Goal: Find specific page/section: Find specific page/section

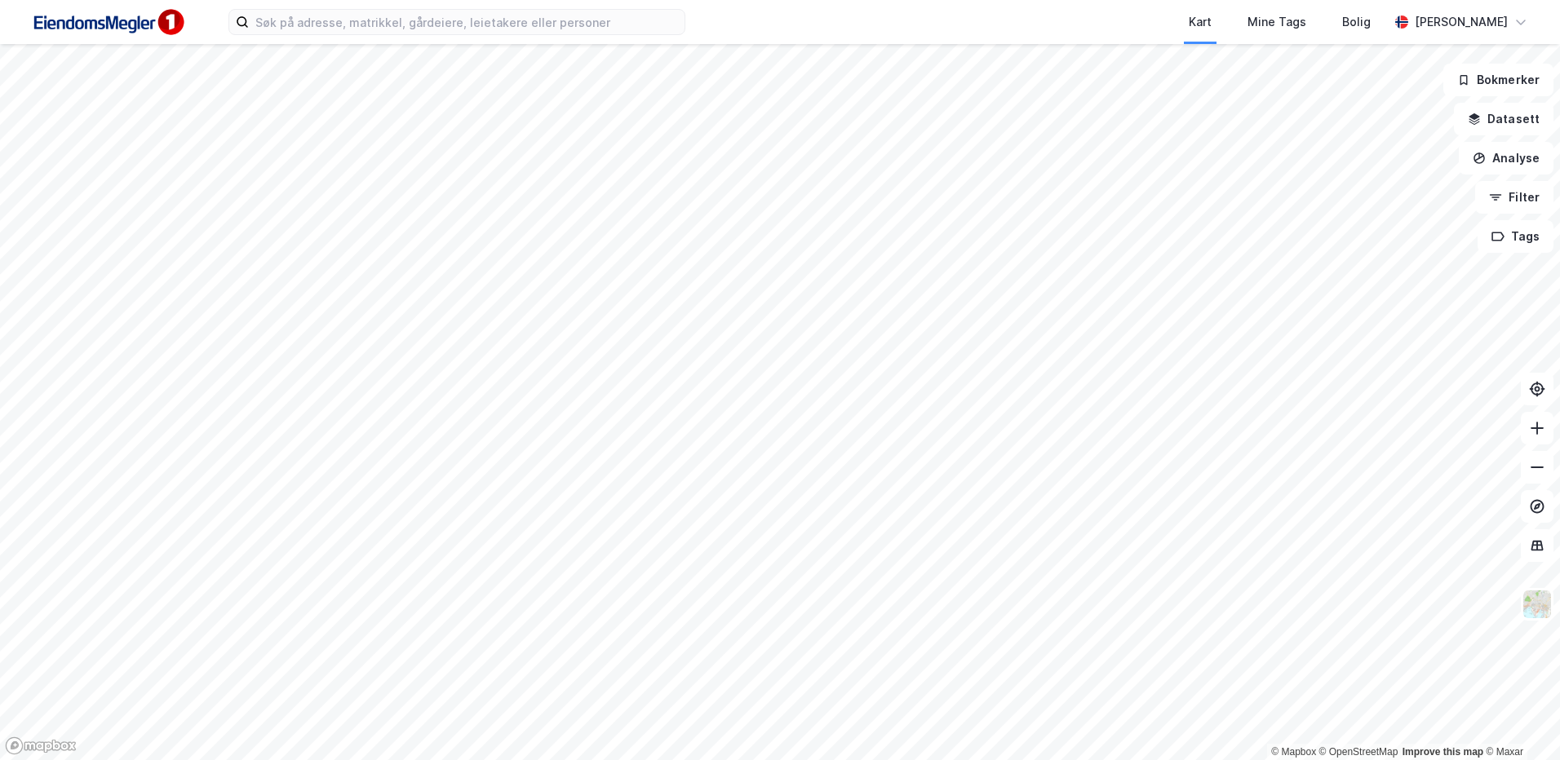
click at [350, 36] on div "Kart Mine Tags Bolig [PERSON_NAME]" at bounding box center [780, 22] width 1560 height 44
click at [350, 24] on input at bounding box center [467, 22] width 436 height 24
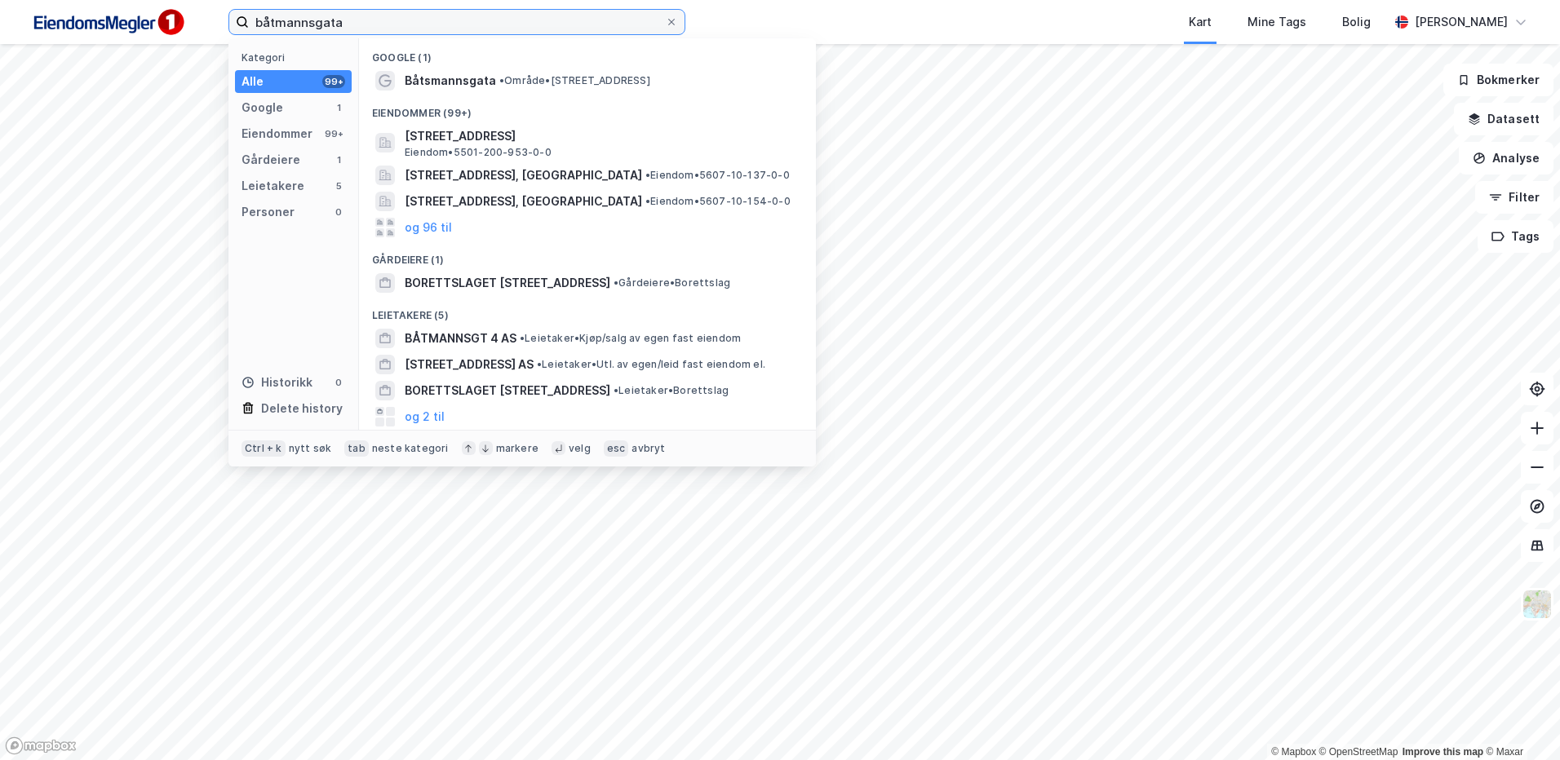
click at [375, 23] on input "båtmannsgata" at bounding box center [457, 22] width 416 height 24
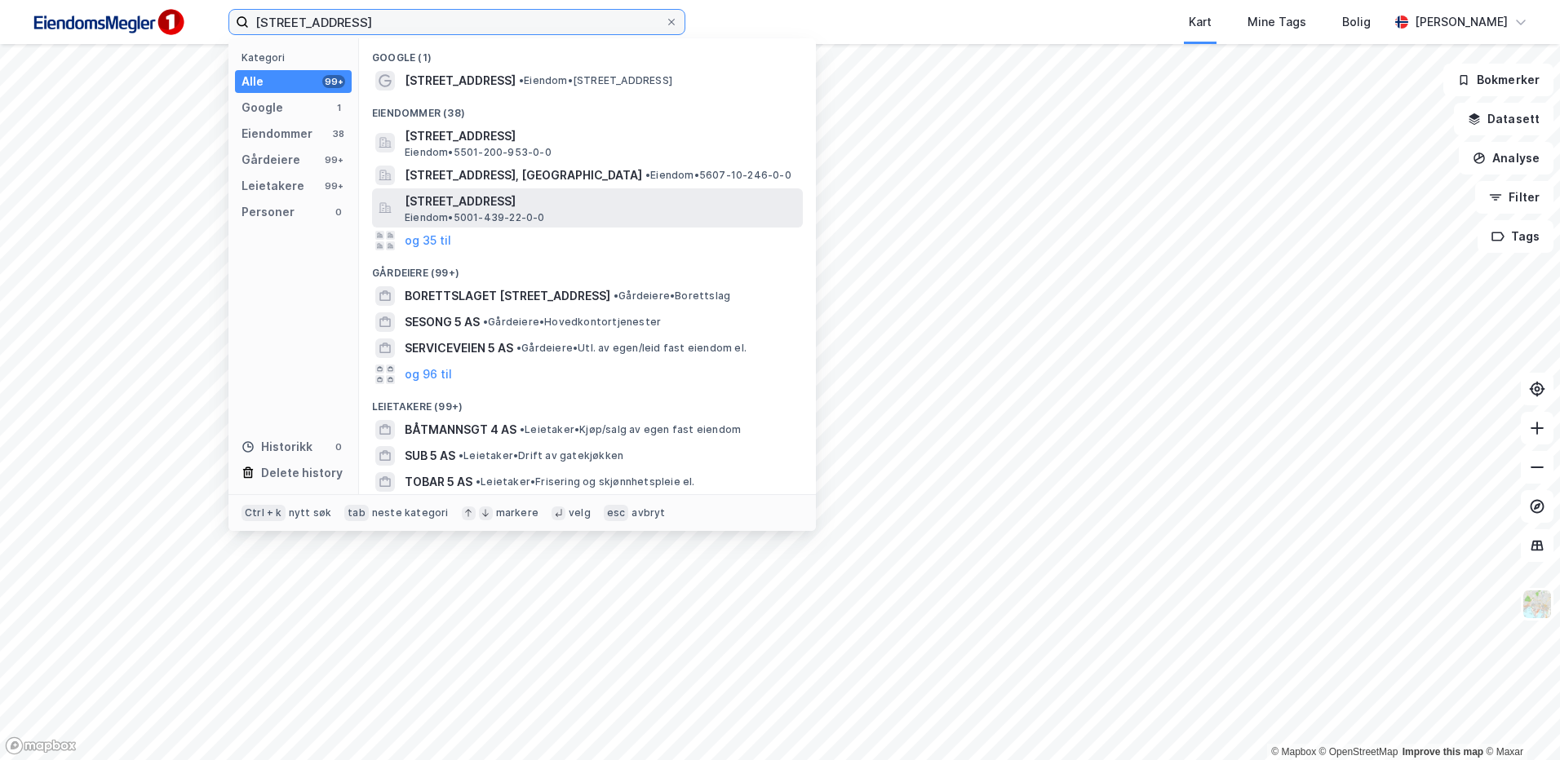
type input "[STREET_ADDRESS]"
click at [551, 214] on div "[STREET_ADDRESS] Eiendom • 5001-439-22-0-0" at bounding box center [602, 208] width 395 height 33
